Goal: Task Accomplishment & Management: Use online tool/utility

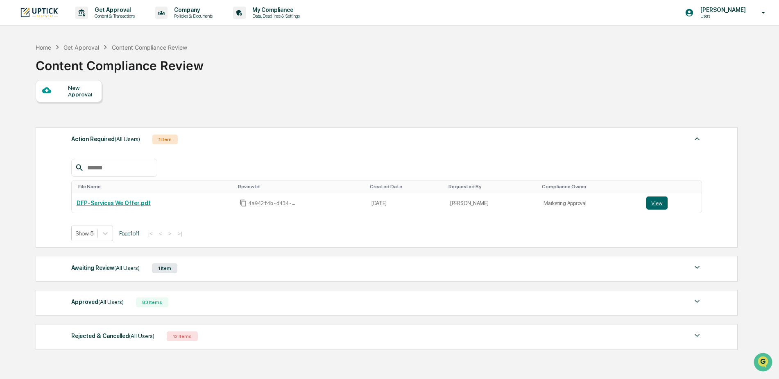
click at [121, 270] on span "(All Users)" at bounding box center [126, 267] width 25 height 7
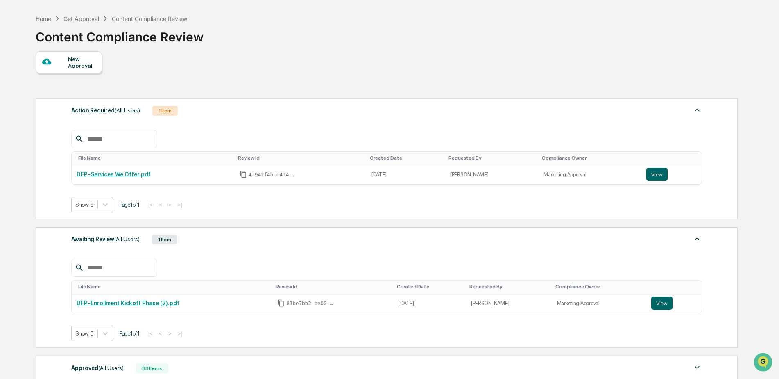
scroll to position [41, 0]
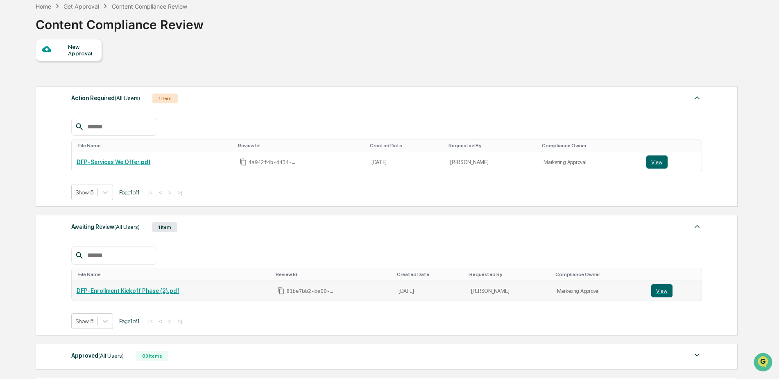
click at [148, 291] on link "DFP-Enrollment Kickoff Phase (2).pdf" at bounding box center [128, 290] width 103 height 7
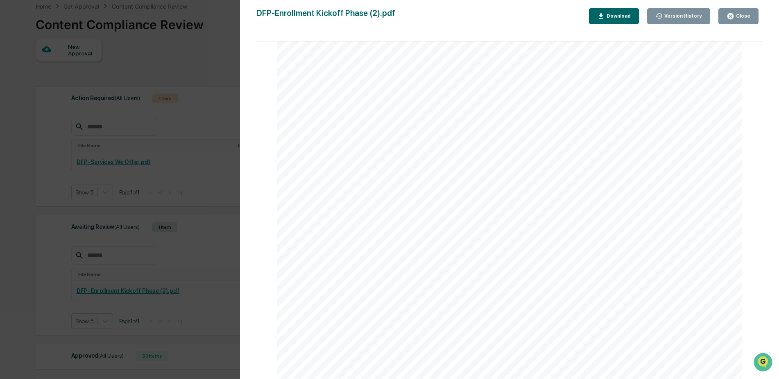
scroll to position [1543, 0]
click at [746, 11] on button "Close" at bounding box center [739, 16] width 40 height 16
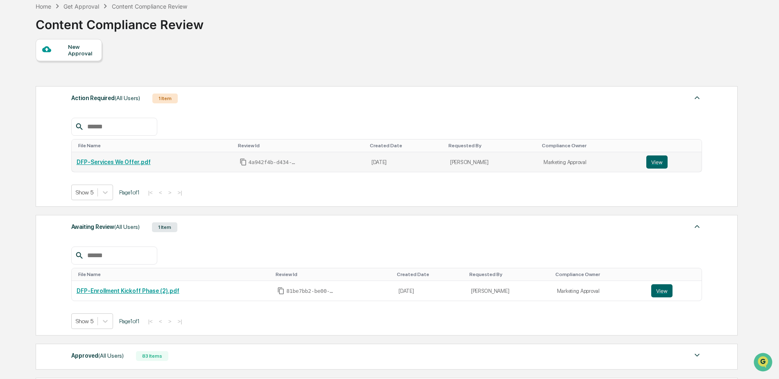
click at [136, 160] on link "DFP-Services We Offer.pdf" at bounding box center [114, 162] width 74 height 7
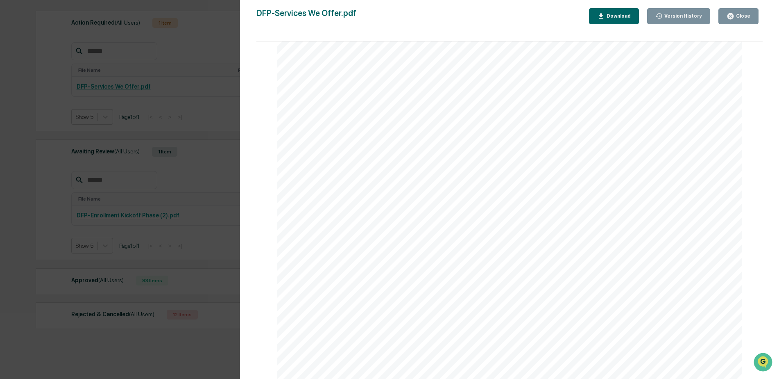
scroll to position [123, 0]
click at [749, 16] on div "Close" at bounding box center [743, 16] width 16 height 6
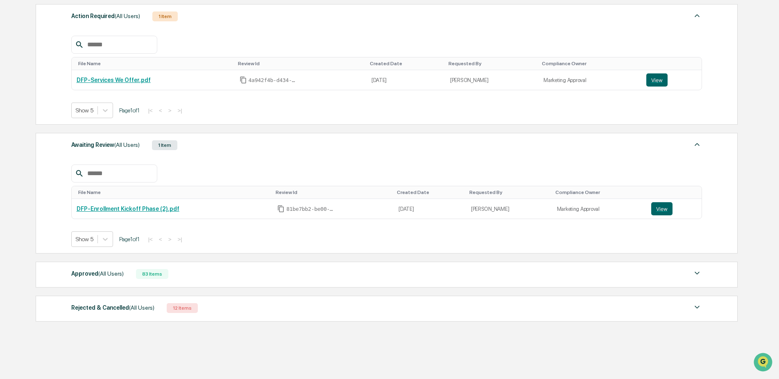
click at [122, 307] on div "Rejected & Cancelled (All Users)" at bounding box center [112, 307] width 83 height 11
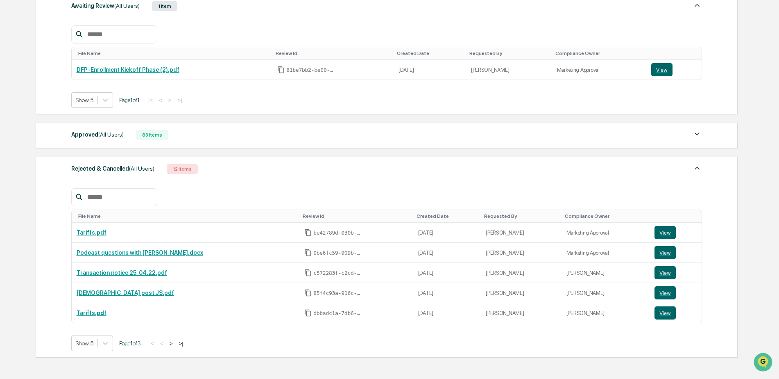
scroll to position [287, 0]
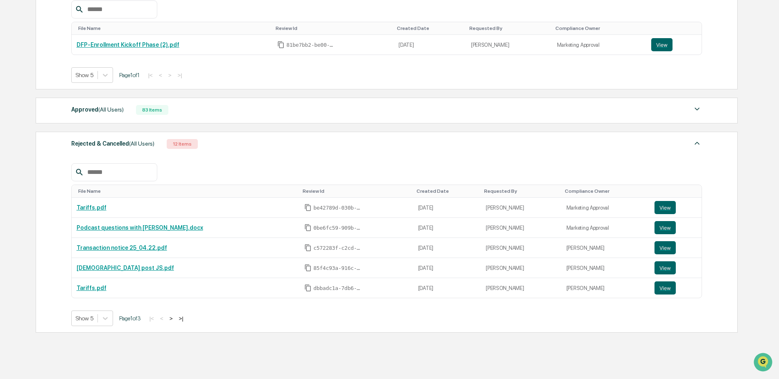
click at [417, 189] on div "Created Date" at bounding box center [447, 191] width 61 height 6
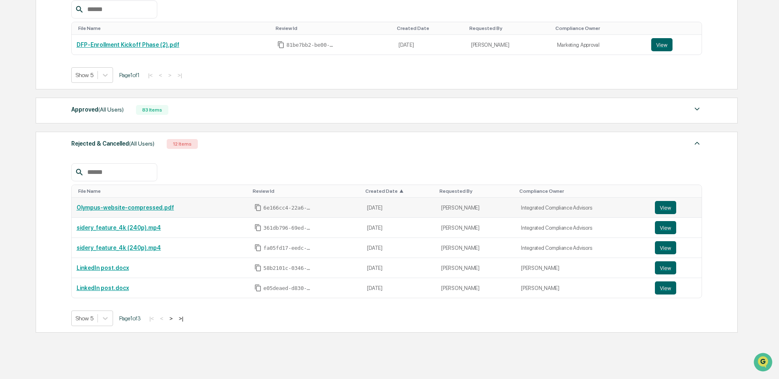
click at [106, 205] on link "Olympus-website-compressed.pdf" at bounding box center [126, 207] width 98 height 7
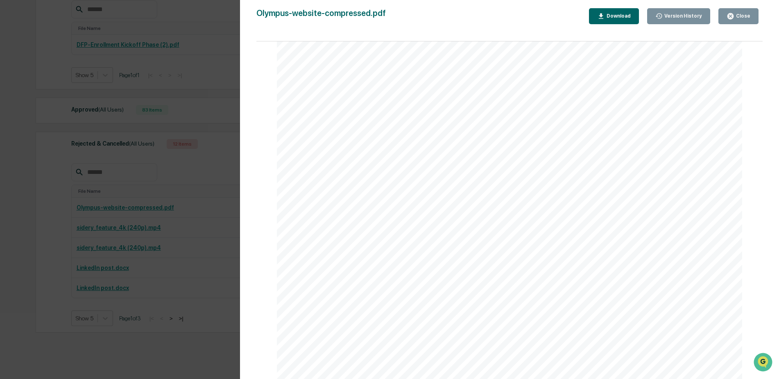
scroll to position [2213, 0]
click at [684, 10] on button "Version History" at bounding box center [679, 16] width 64 height 16
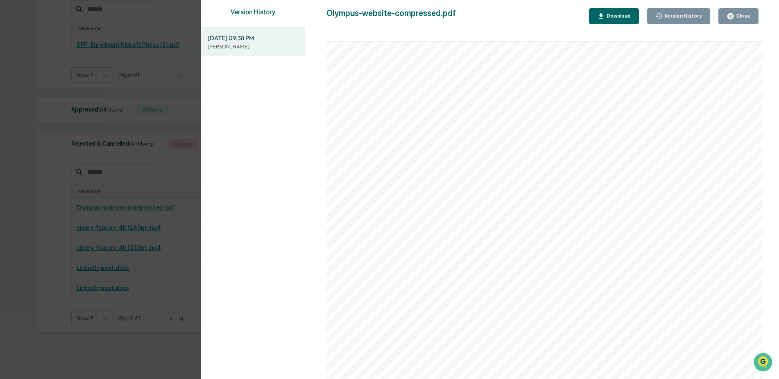
scroll to position [7231, 0]
click at [743, 11] on button "Close" at bounding box center [739, 16] width 40 height 16
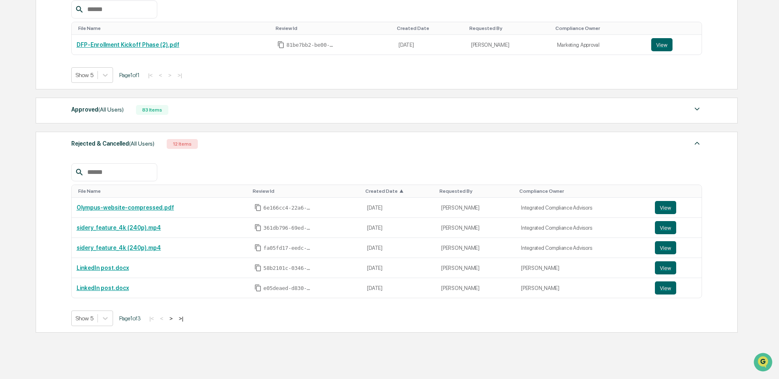
click at [404, 192] on span "▲" at bounding box center [402, 191] width 4 height 6
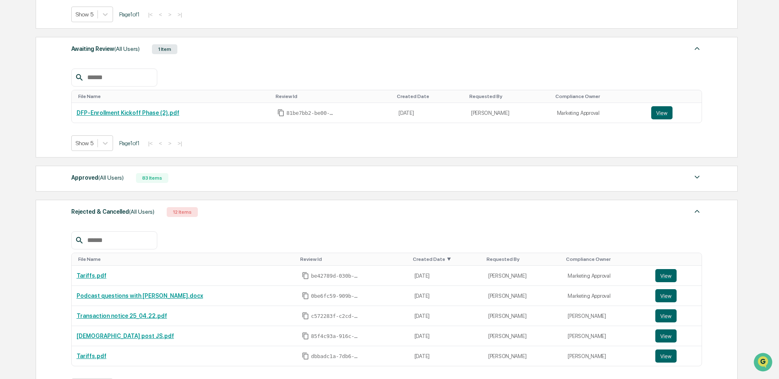
scroll to position [205, 0]
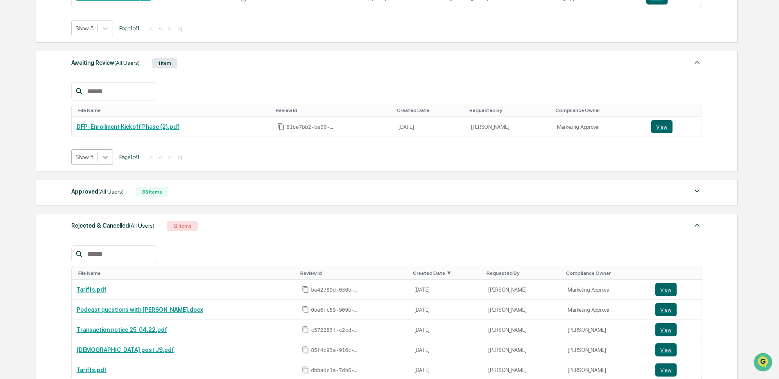
click at [104, 161] on icon at bounding box center [105, 157] width 8 height 8
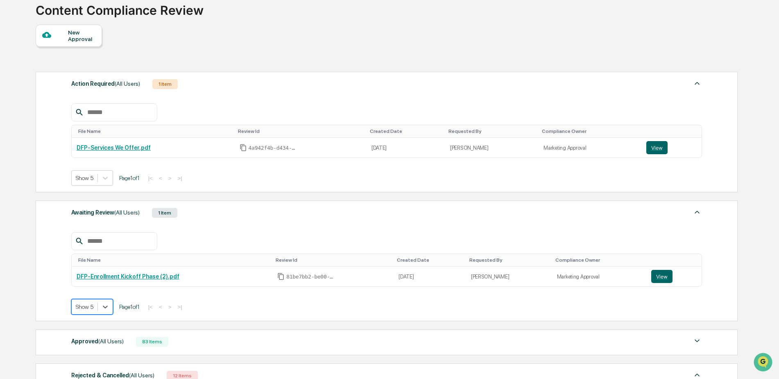
scroll to position [41, 0]
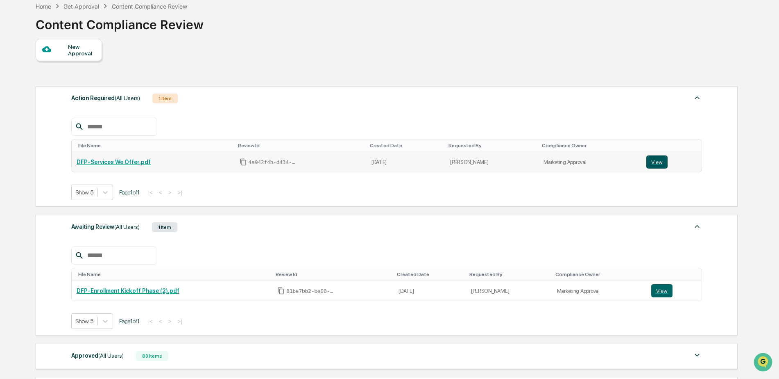
click at [653, 164] on button "View" at bounding box center [657, 161] width 21 height 13
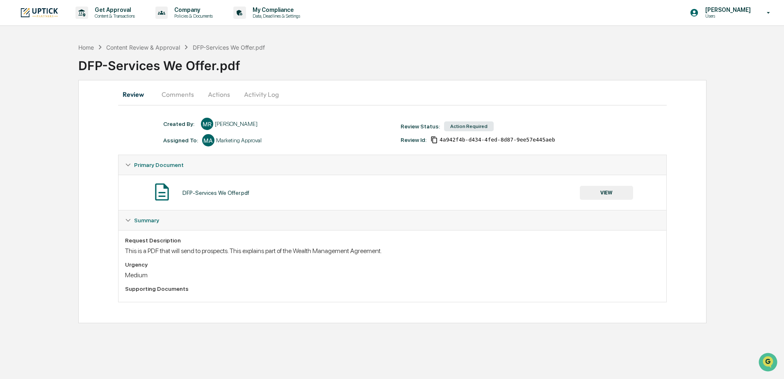
click at [459, 128] on div "Action Required" at bounding box center [469, 126] width 50 height 10
click at [607, 193] on button "VIEW" at bounding box center [605, 193] width 53 height 14
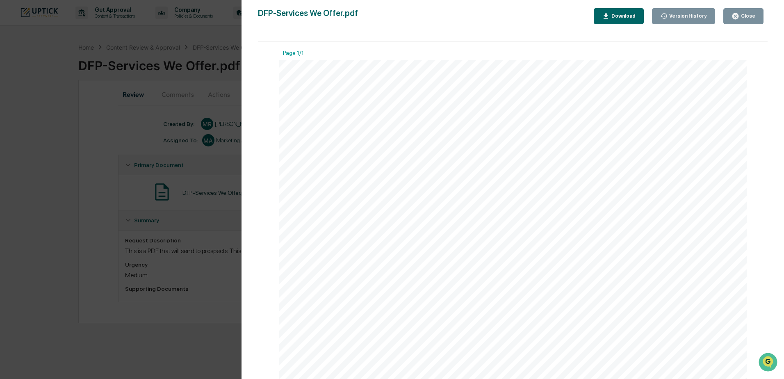
click at [740, 18] on div "Close" at bounding box center [743, 16] width 24 height 8
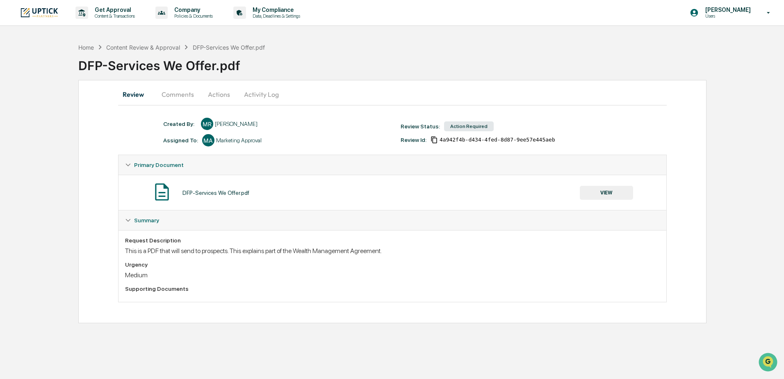
click at [130, 219] on icon at bounding box center [128, 220] width 6 height 6
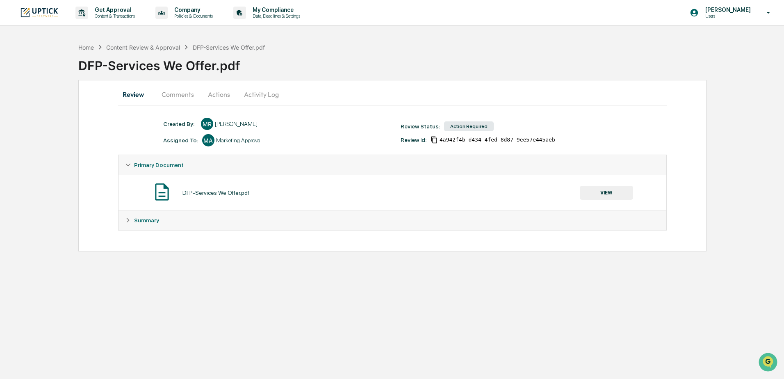
click at [130, 219] on icon at bounding box center [128, 220] width 6 height 6
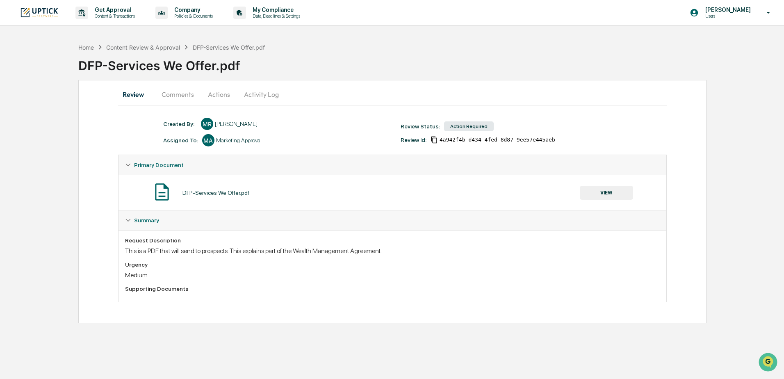
click at [174, 95] on button "Comments" at bounding box center [177, 94] width 45 height 20
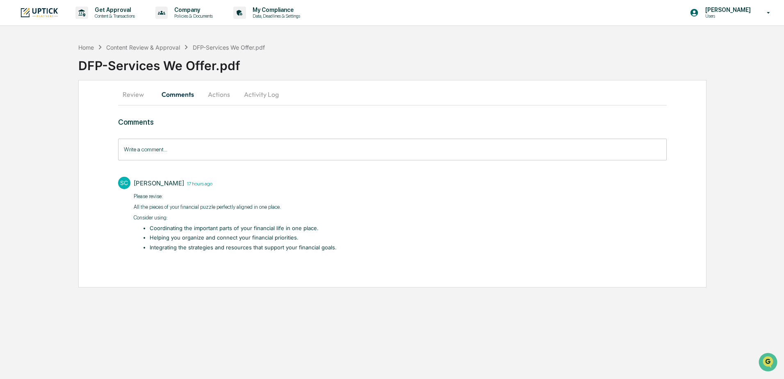
click at [218, 93] on button "Actions" at bounding box center [218, 94] width 37 height 20
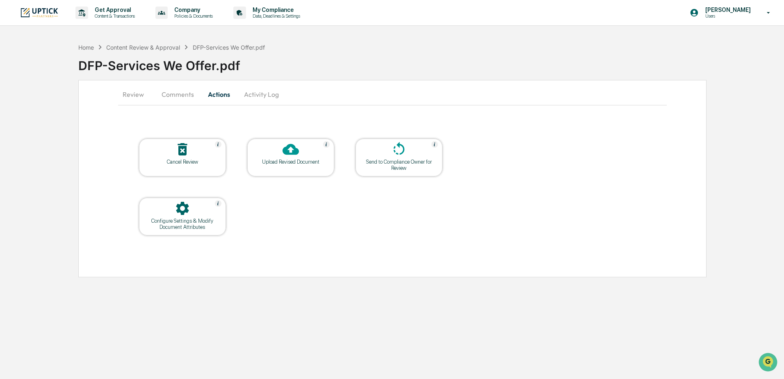
click at [306, 164] on div "Upload Revised Document" at bounding box center [291, 162] width 74 height 6
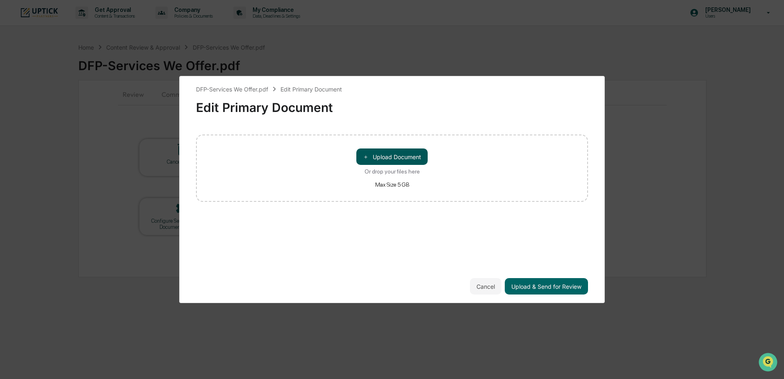
click at [405, 156] on button "＋ Upload Document" at bounding box center [391, 156] width 71 height 16
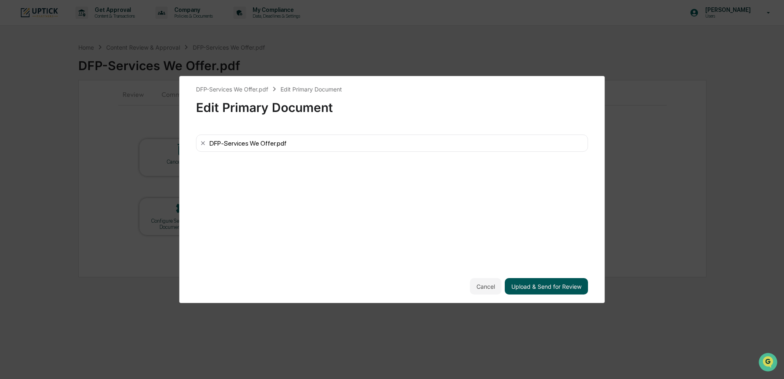
click at [540, 286] on button "Upload & Send for Review" at bounding box center [545, 286] width 83 height 16
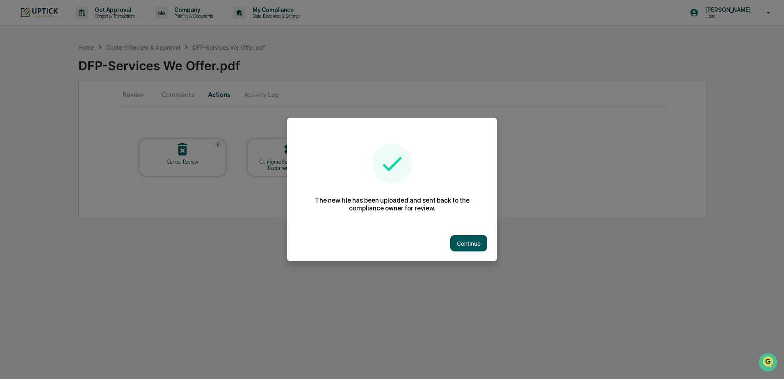
click at [474, 238] on button "Continue" at bounding box center [468, 243] width 37 height 16
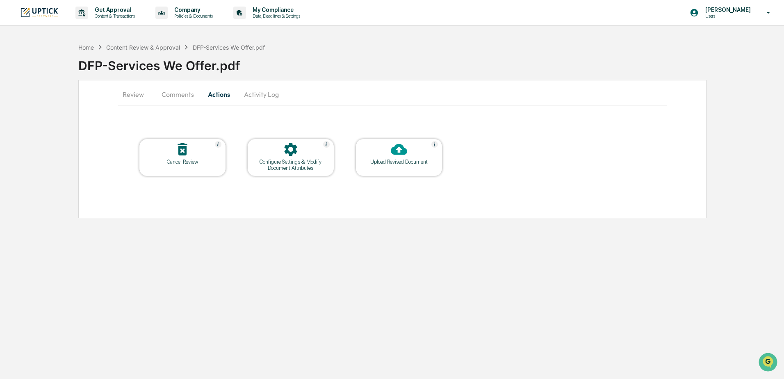
click at [267, 92] on button "Activity Log" at bounding box center [261, 94] width 48 height 20
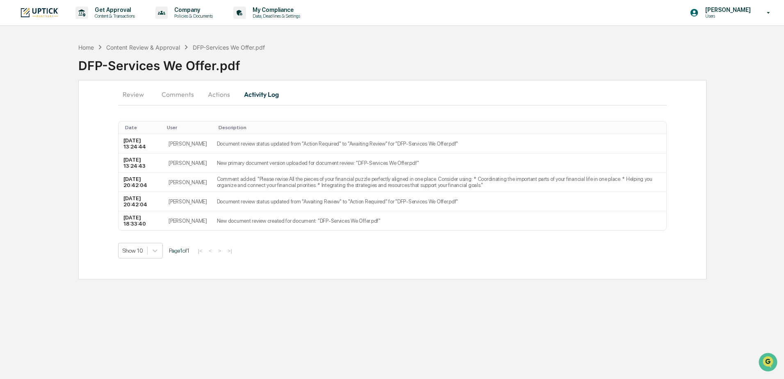
click at [134, 95] on button "Review" at bounding box center [136, 94] width 37 height 20
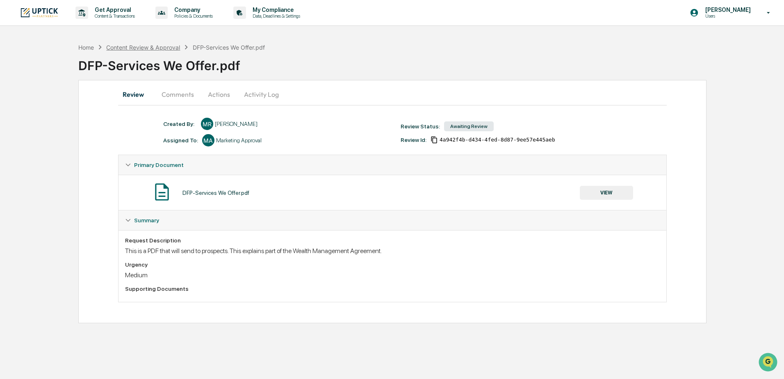
click at [148, 46] on div "Content Review & Approval" at bounding box center [143, 47] width 74 height 7
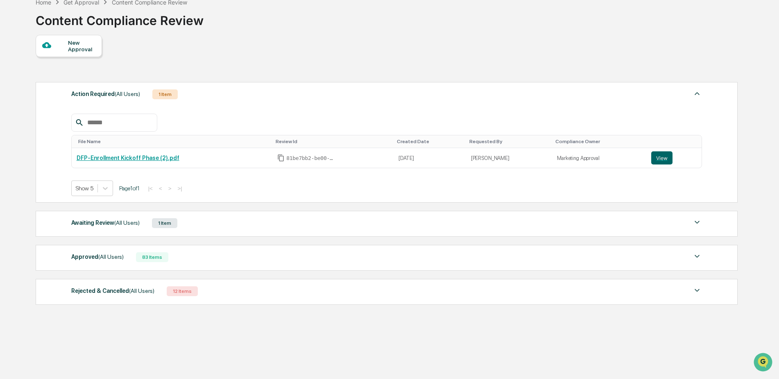
scroll to position [45, 0]
click at [150, 221] on div "Awaiting Review (All Users) 1 Item" at bounding box center [387, 222] width 632 height 11
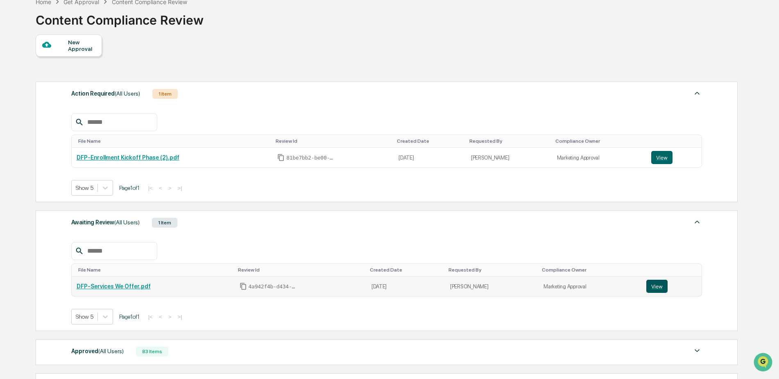
click at [659, 283] on button "View" at bounding box center [657, 285] width 21 height 13
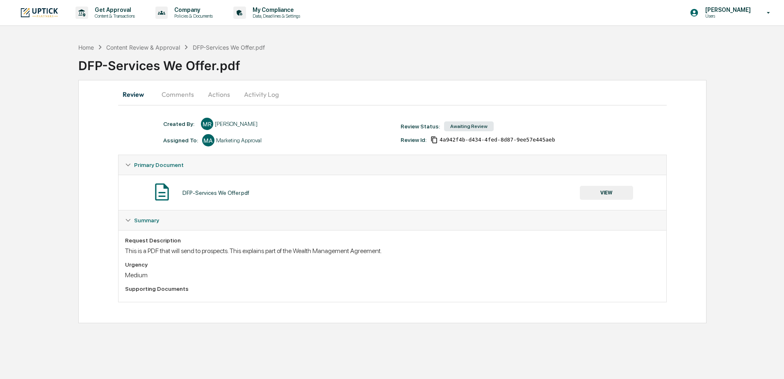
click at [172, 92] on button "Comments" at bounding box center [177, 94] width 45 height 20
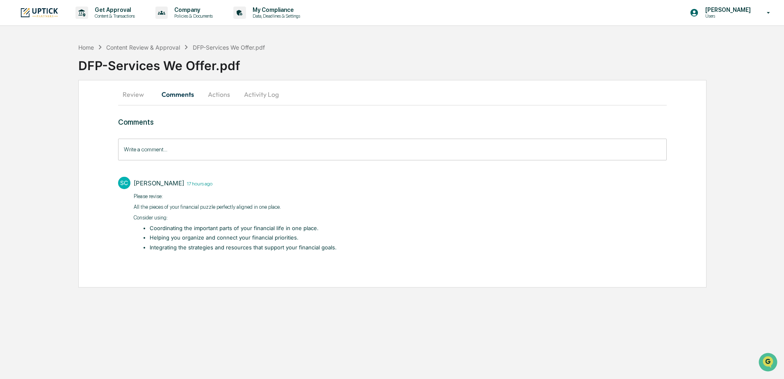
click at [264, 92] on button "Activity Log" at bounding box center [261, 94] width 48 height 20
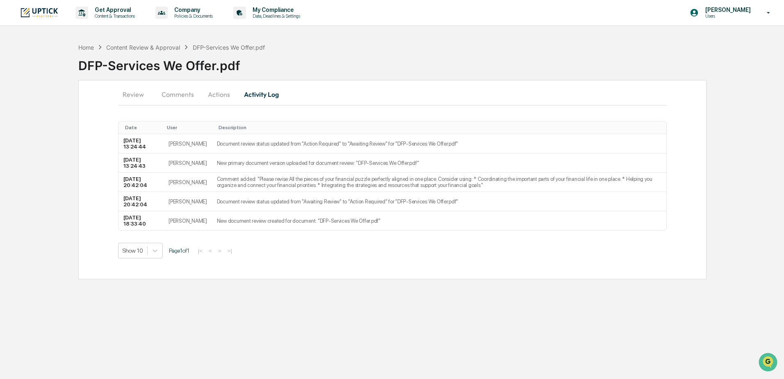
click at [223, 95] on button "Actions" at bounding box center [218, 94] width 37 height 20
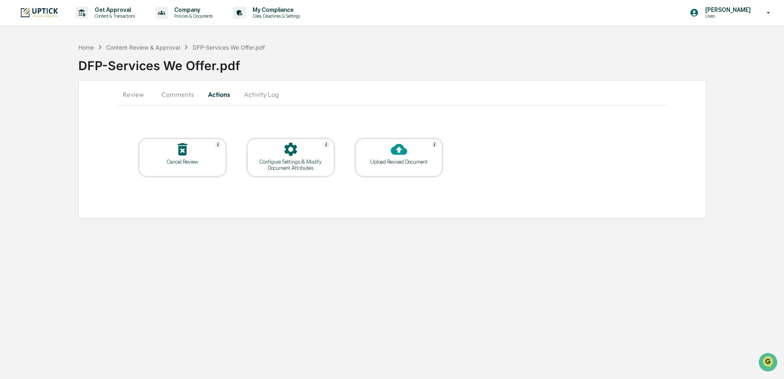
click at [407, 169] on div "Upload Revised Document" at bounding box center [398, 158] width 87 height 38
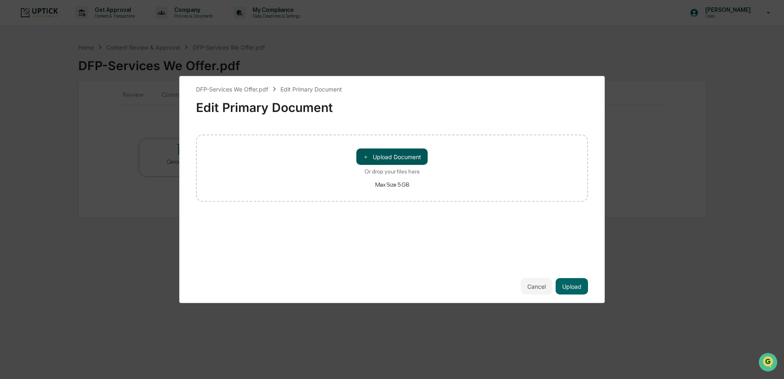
click at [407, 158] on button "＋ Upload Document" at bounding box center [391, 156] width 71 height 16
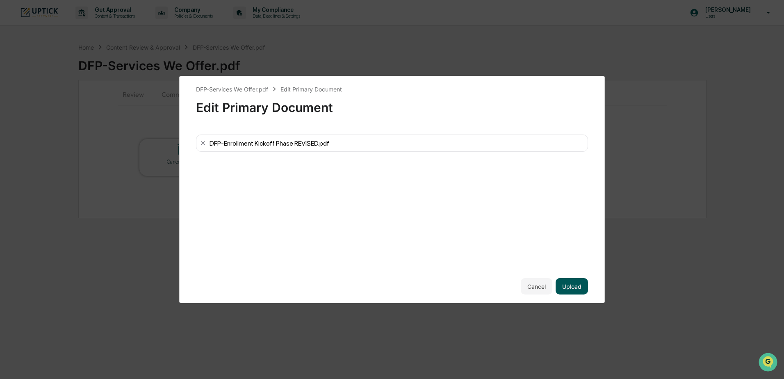
click at [575, 287] on button "Upload" at bounding box center [571, 286] width 32 height 16
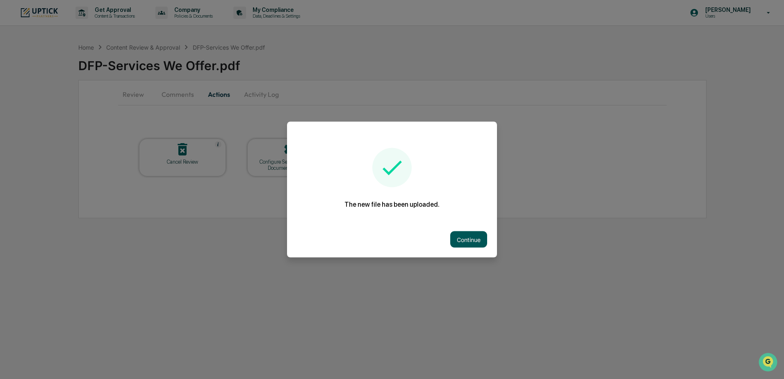
click at [476, 239] on button "Continue" at bounding box center [468, 239] width 37 height 16
